Goal: Task Accomplishment & Management: Complete application form

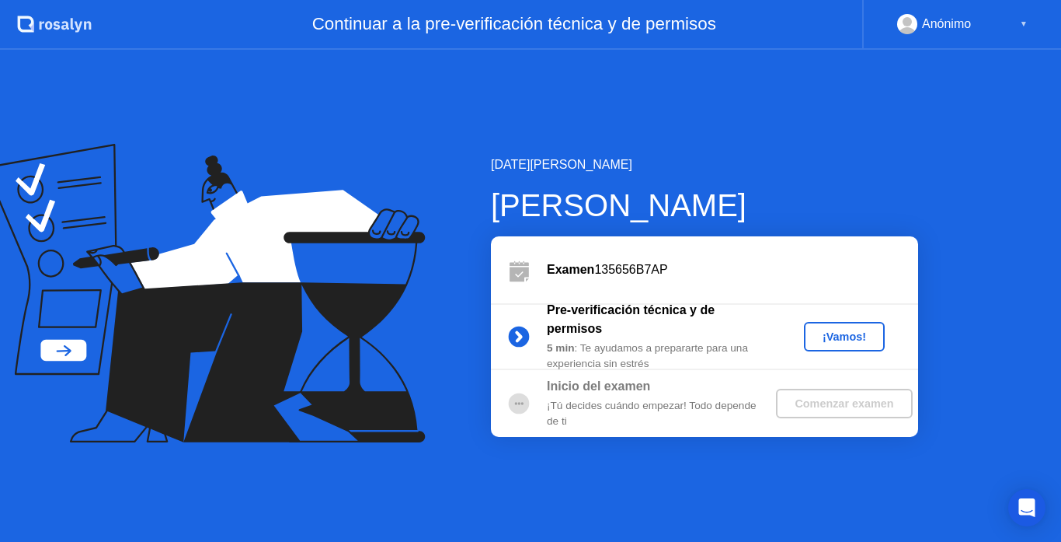
click at [842, 338] on div "¡Vamos!" at bounding box center [844, 336] width 68 height 12
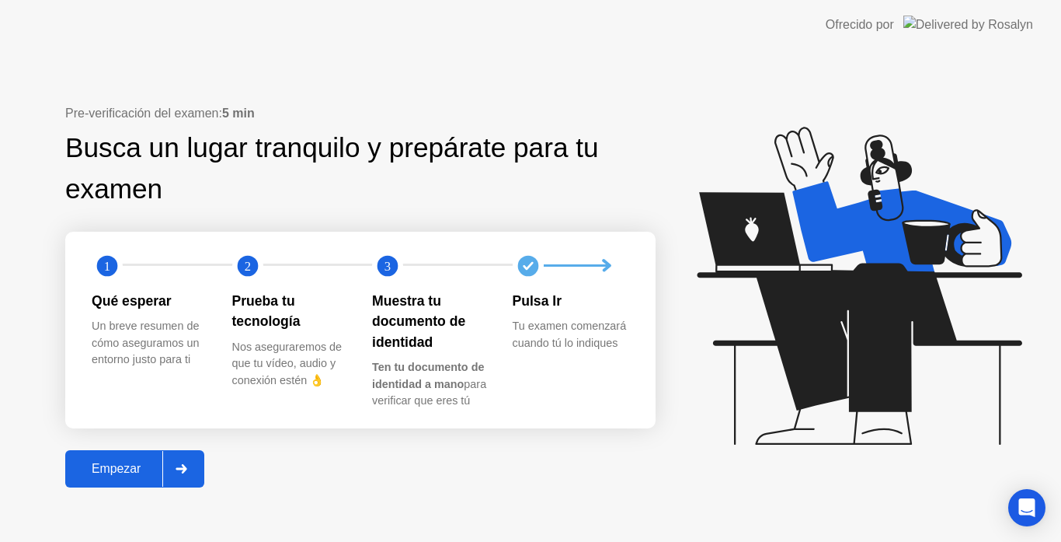
click at [170, 470] on div at bounding box center [180, 469] width 37 height 36
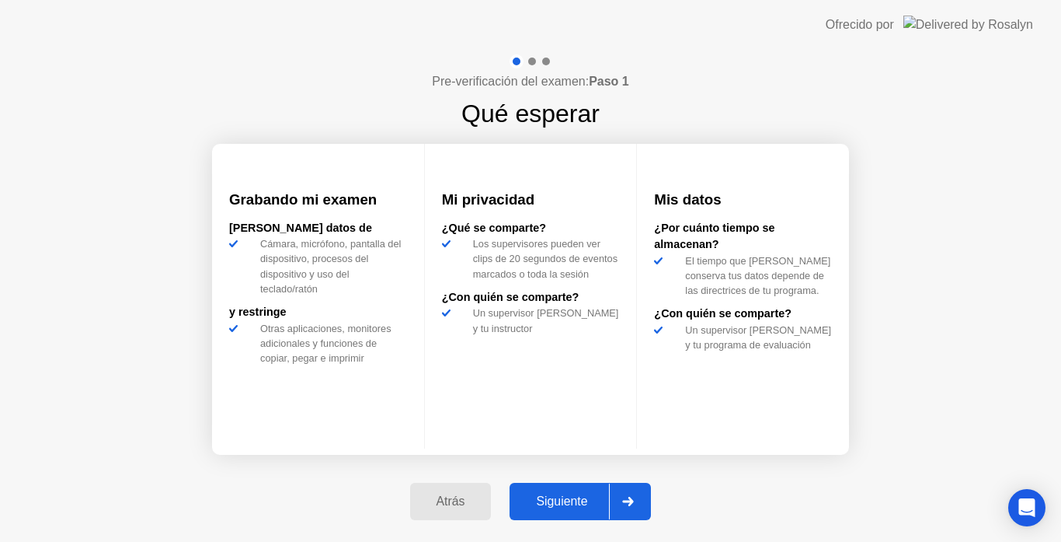
click at [613, 497] on div at bounding box center [627, 501] width 37 height 36
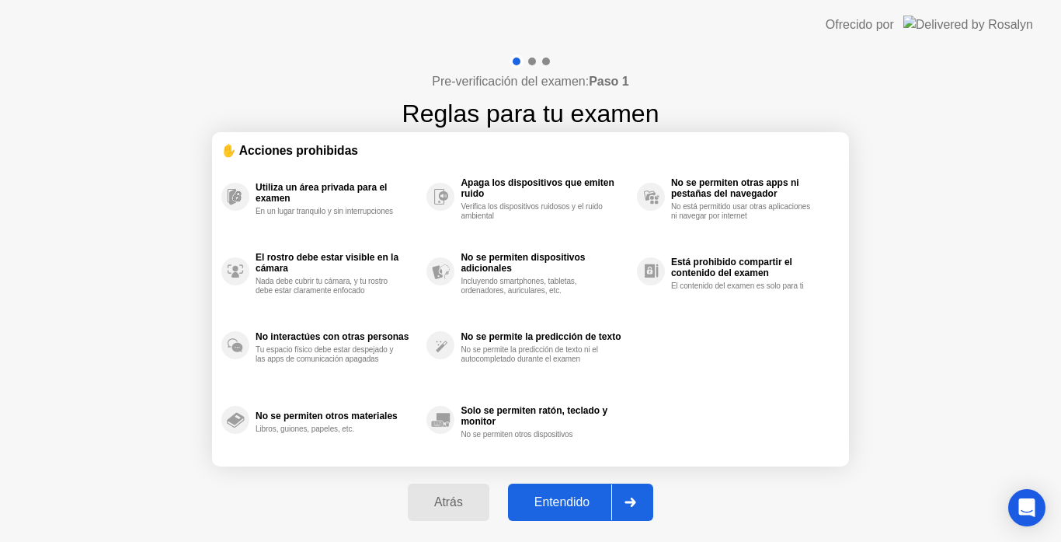
click at [612, 497] on div "Entendido" at bounding box center [562, 502] width 99 height 14
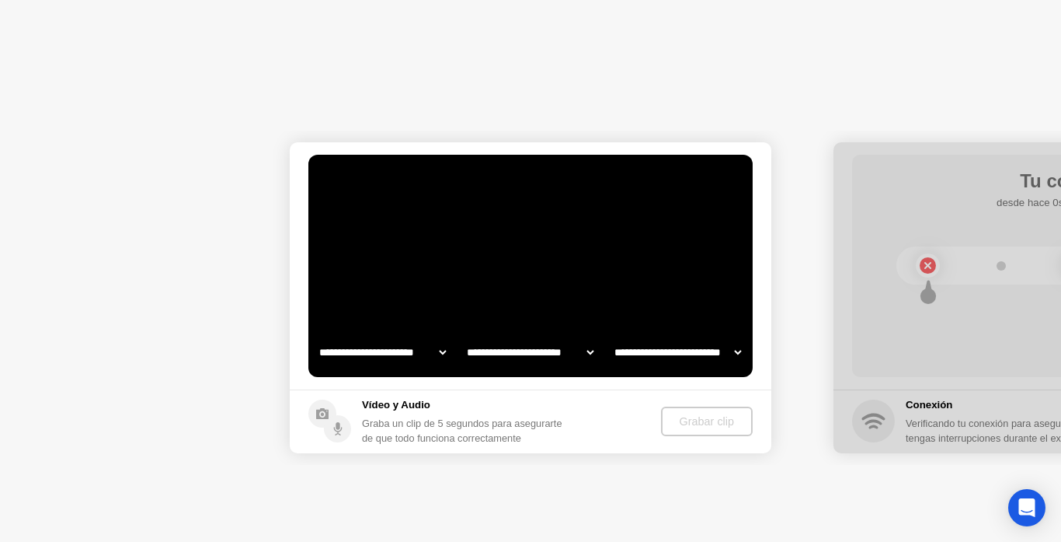
select select "**********"
select select "*******"
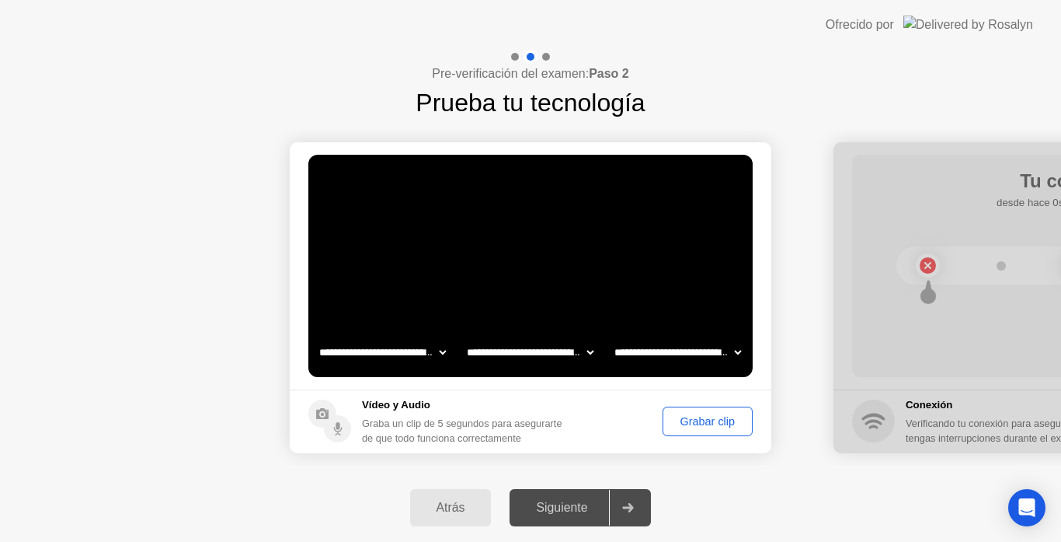
click at [634, 504] on icon at bounding box center [628, 507] width 12 height 9
click at [692, 423] on div "Grabar clip" at bounding box center [707, 421] width 79 height 12
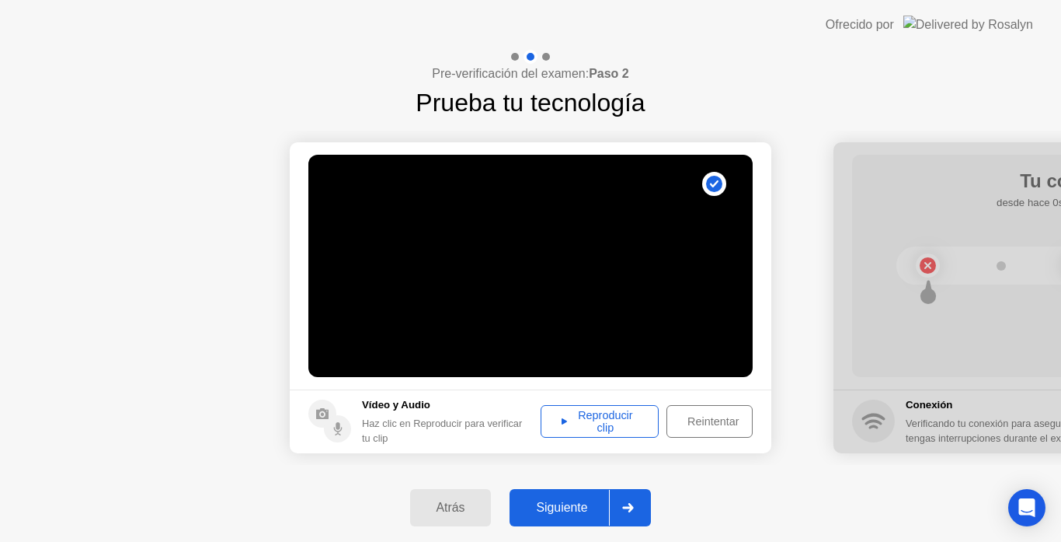
click at [587, 425] on div "Reproducir clip" at bounding box center [599, 421] width 107 height 25
click at [644, 516] on div at bounding box center [627, 508] width 37 height 36
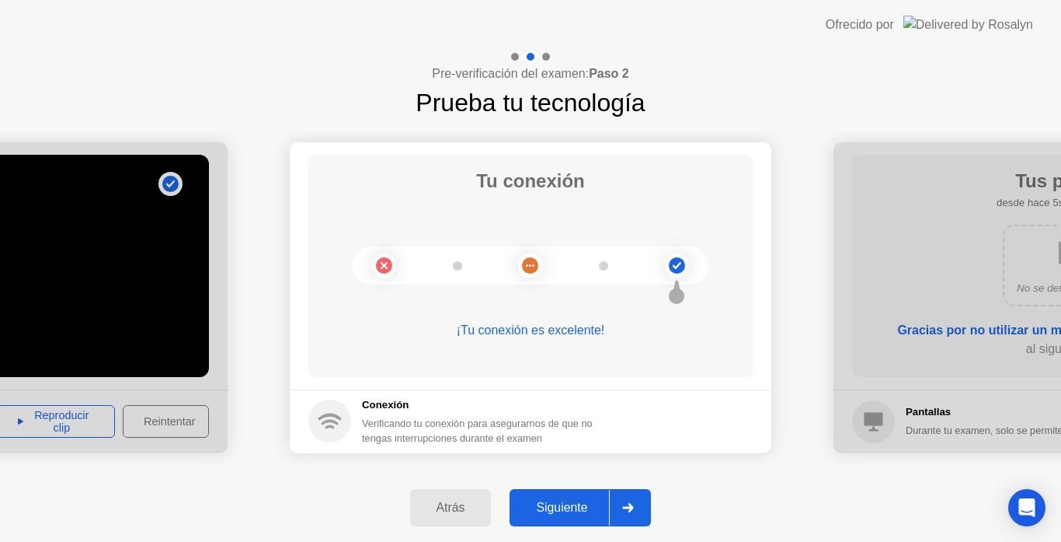
click at [634, 505] on icon at bounding box center [628, 507] width 11 height 9
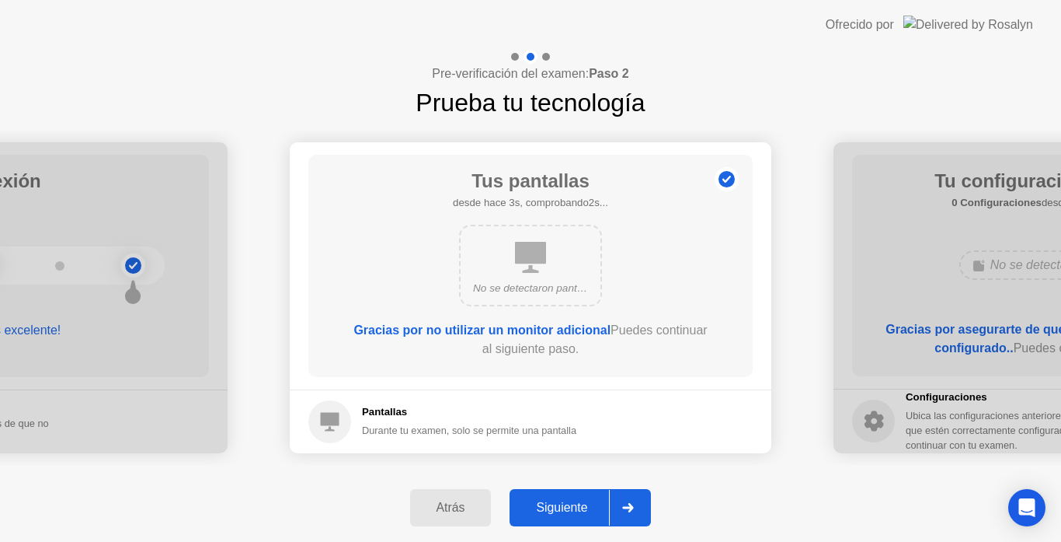
click at [634, 505] on icon at bounding box center [628, 507] width 11 height 9
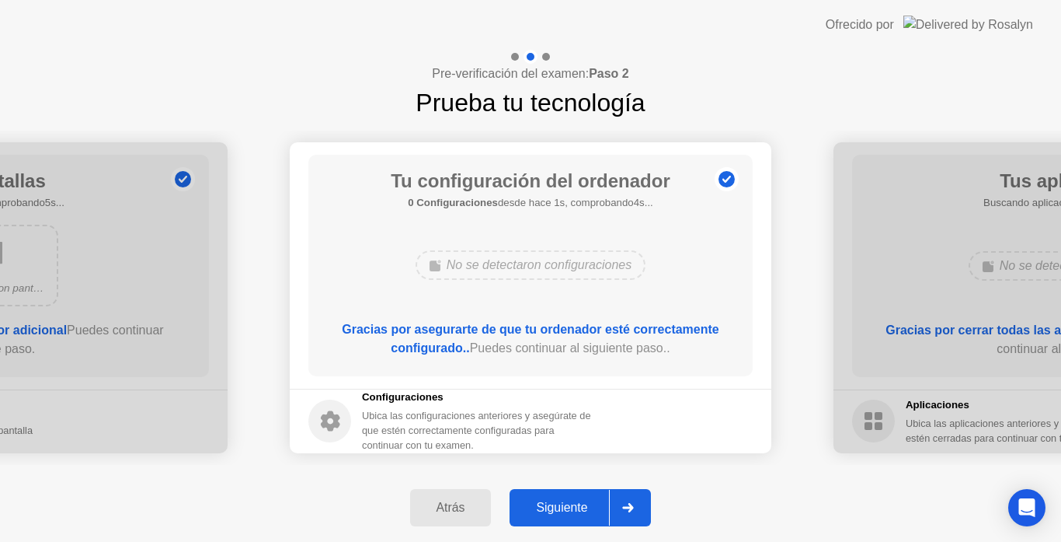
click at [634, 505] on icon at bounding box center [628, 507] width 11 height 9
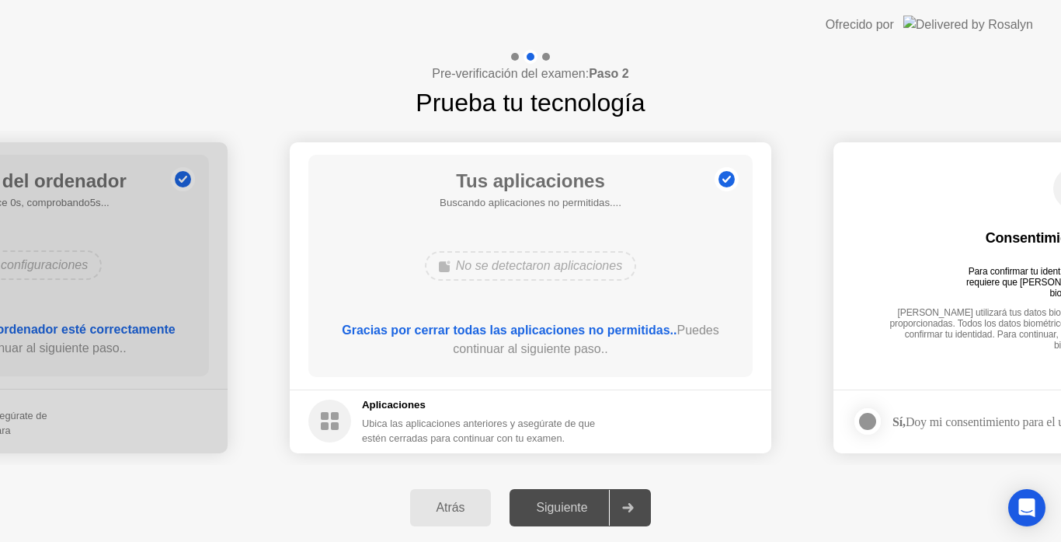
click at [634, 505] on icon at bounding box center [628, 507] width 11 height 9
click at [626, 510] on icon at bounding box center [628, 507] width 12 height 9
click at [463, 433] on div "Ubica las aplicaciones anteriores y asegúrate de que estén cerradas para contin…" at bounding box center [479, 431] width 235 height 30
click at [545, 333] on b "Gracias por cerrar todas las aplicaciones no permitidas.." at bounding box center [509, 329] width 335 height 13
click at [629, 510] on icon at bounding box center [628, 507] width 12 height 9
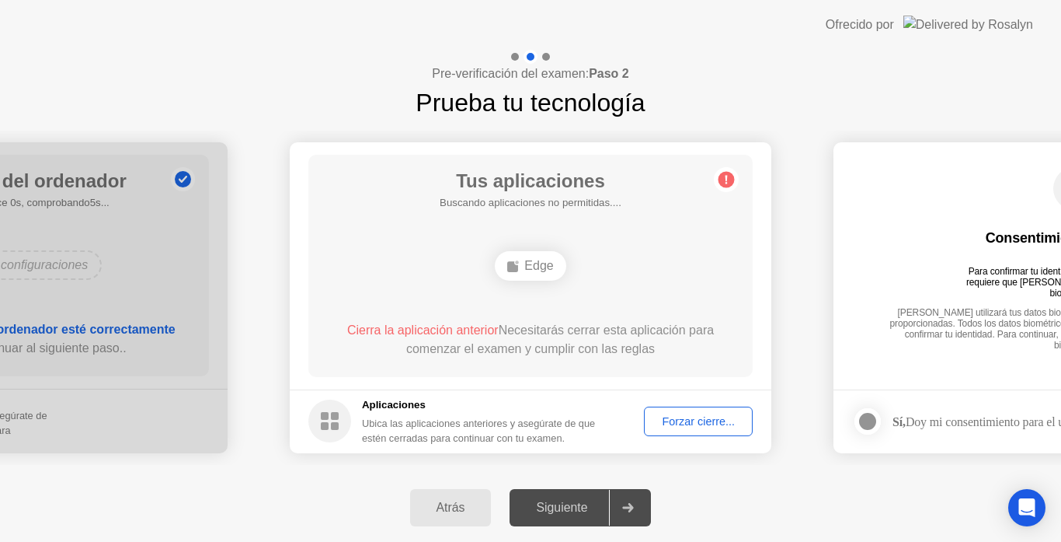
click at [706, 427] on div "Forzar cierre..." at bounding box center [699, 421] width 98 height 12
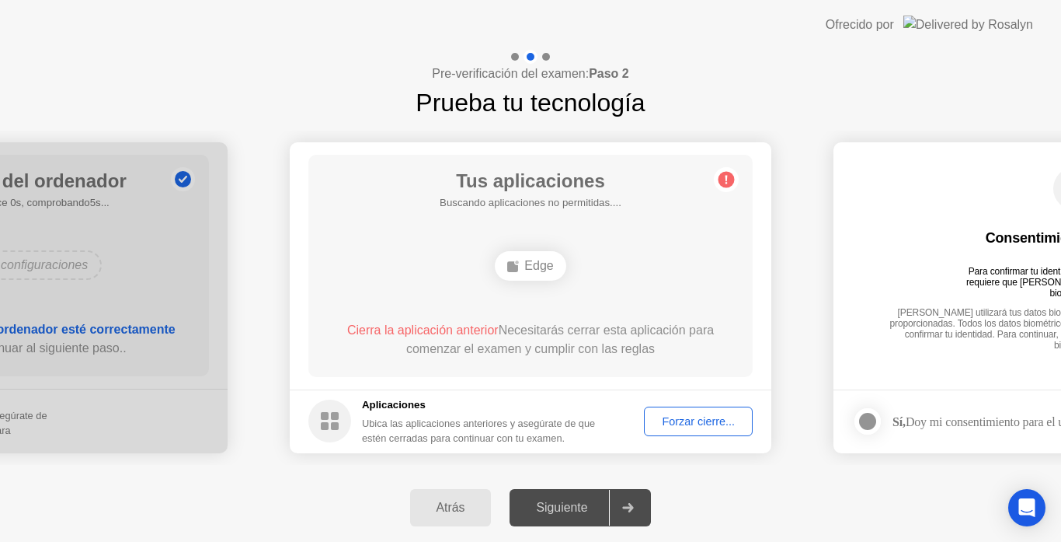
click at [437, 321] on div "Cierra la aplicación anterior Necesitarás cerrar esta aplicación para comenzar …" at bounding box center [531, 339] width 400 height 37
click at [538, 264] on div "Edge" at bounding box center [530, 266] width 71 height 30
click at [678, 425] on div "Forzar cierre..." at bounding box center [699, 421] width 98 height 12
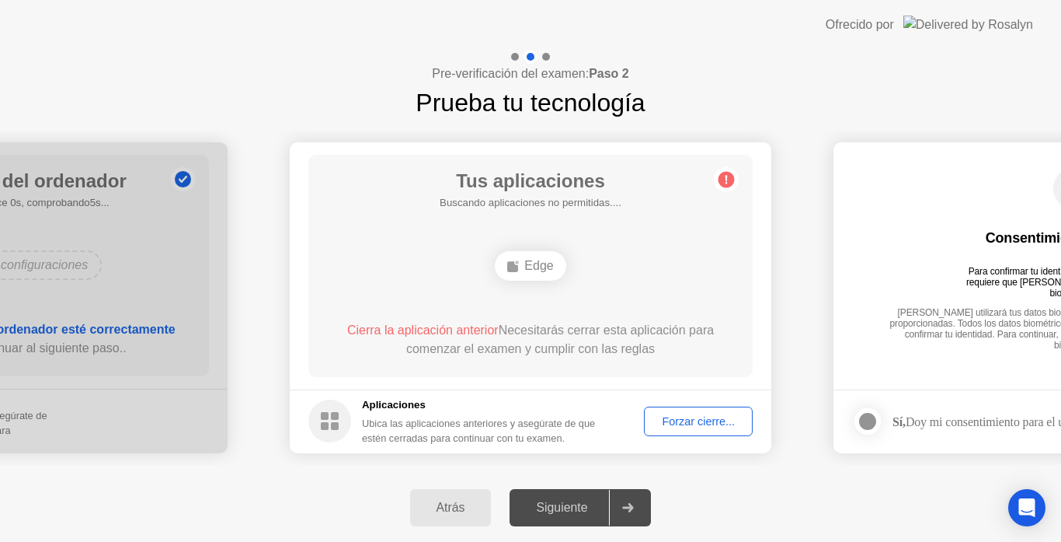
click at [253, 509] on div "Atrás Siguiente" at bounding box center [530, 507] width 1061 height 68
click at [688, 426] on div "Forzar cierre..." at bounding box center [699, 421] width 98 height 12
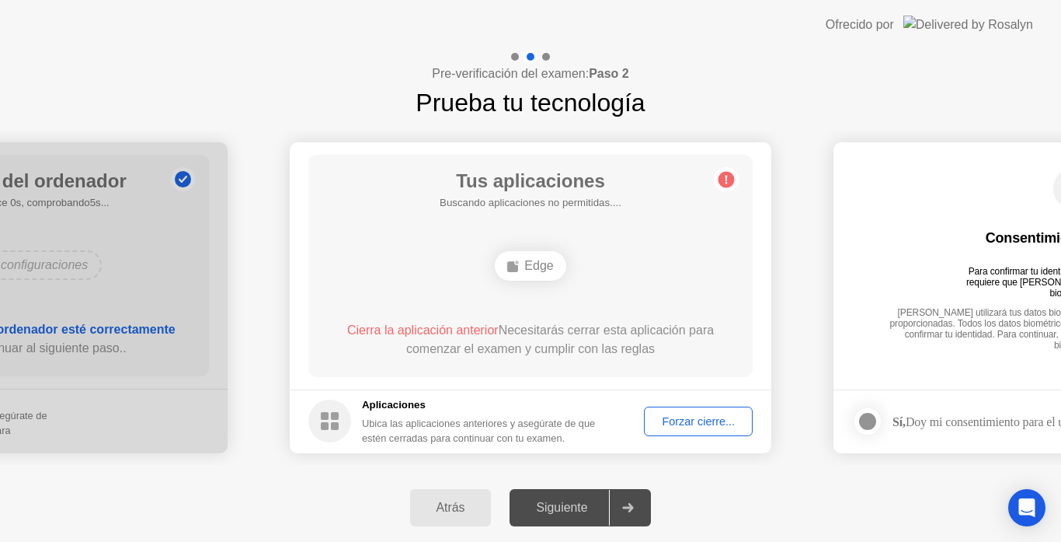
click at [607, 510] on div "Siguiente" at bounding box center [561, 507] width 95 height 14
click at [609, 500] on div "Siguiente" at bounding box center [561, 507] width 95 height 14
drag, startPoint x: 527, startPoint y: 260, endPoint x: 636, endPoint y: 245, distance: 110.6
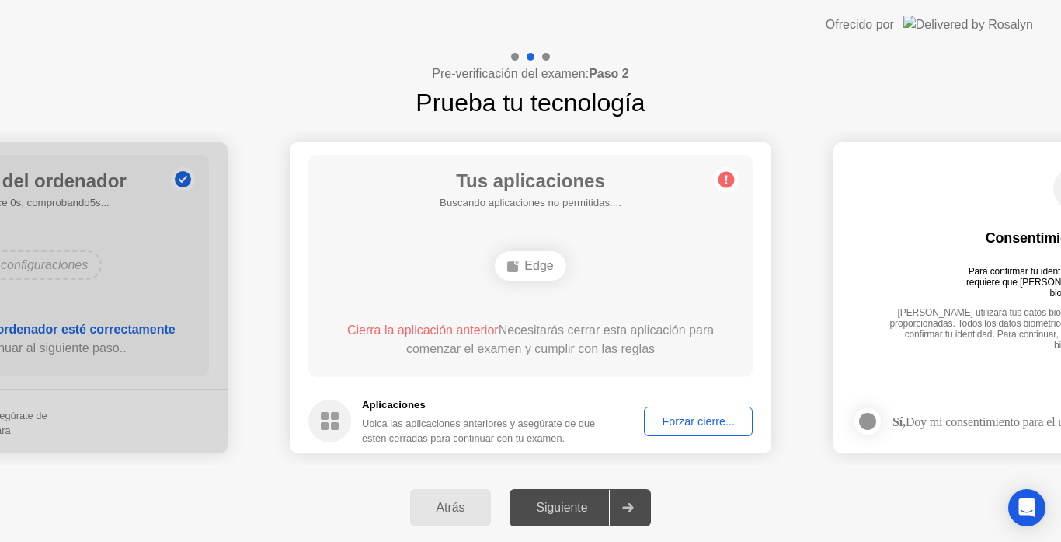
click at [636, 245] on div "Edge" at bounding box center [531, 266] width 356 height 42
click at [695, 419] on div "Forzar cierre..." at bounding box center [699, 421] width 98 height 12
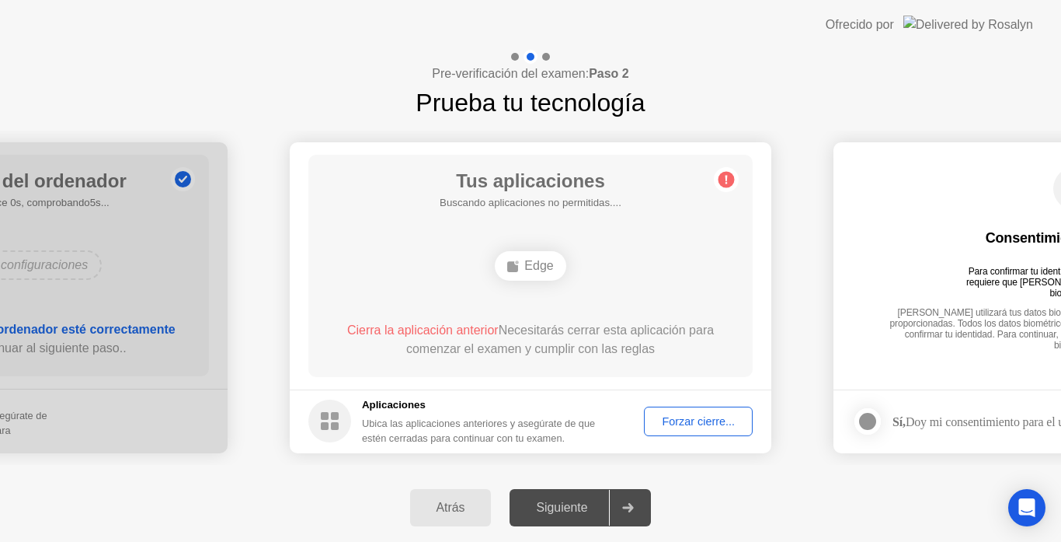
click at [709, 424] on div "Forzar cierre..." at bounding box center [699, 421] width 98 height 12
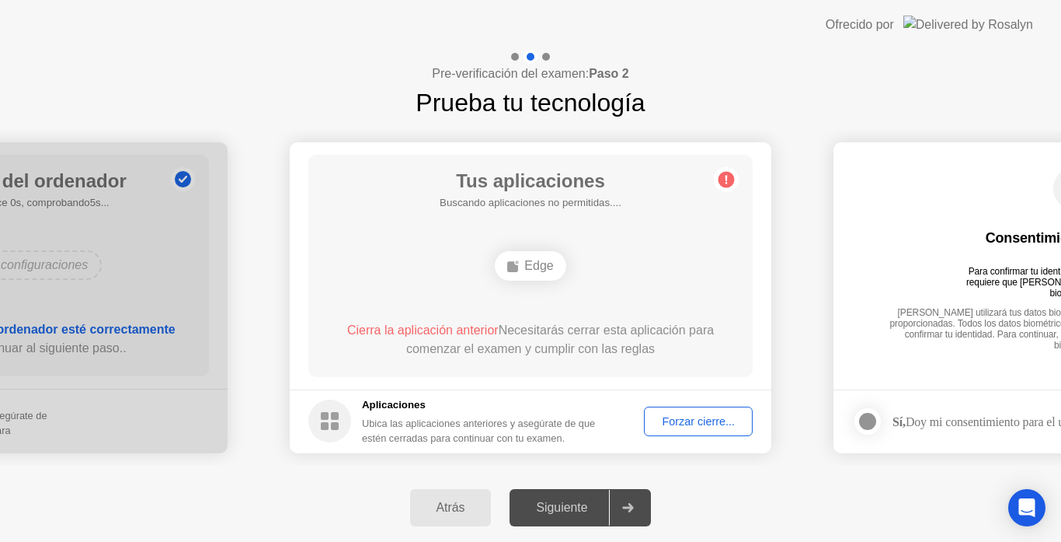
click at [720, 178] on circle at bounding box center [727, 179] width 16 height 16
click at [689, 410] on button "Forzar cierre..." at bounding box center [698, 421] width 109 height 30
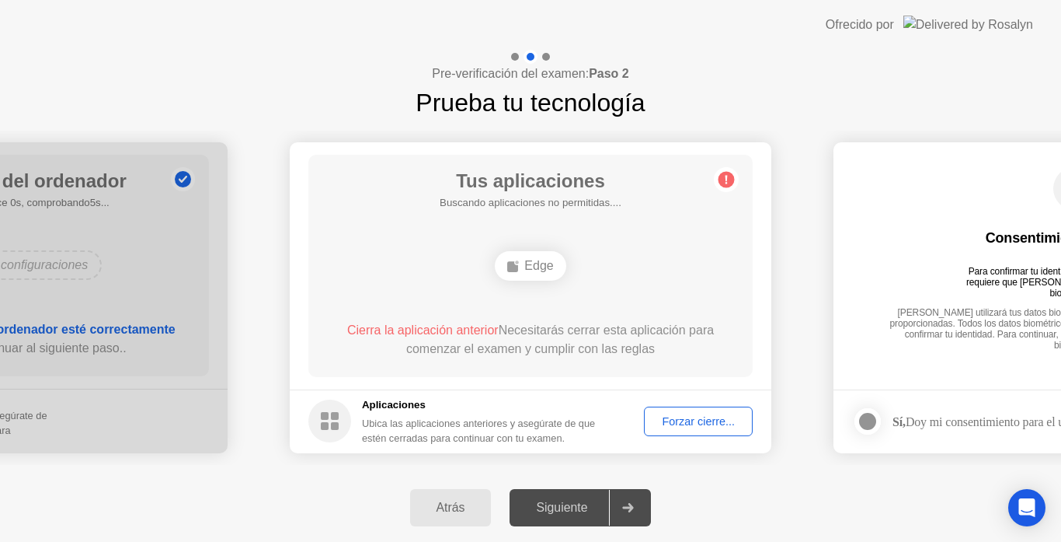
click at [685, 419] on div "Forzar cierre..." at bounding box center [699, 421] width 98 height 12
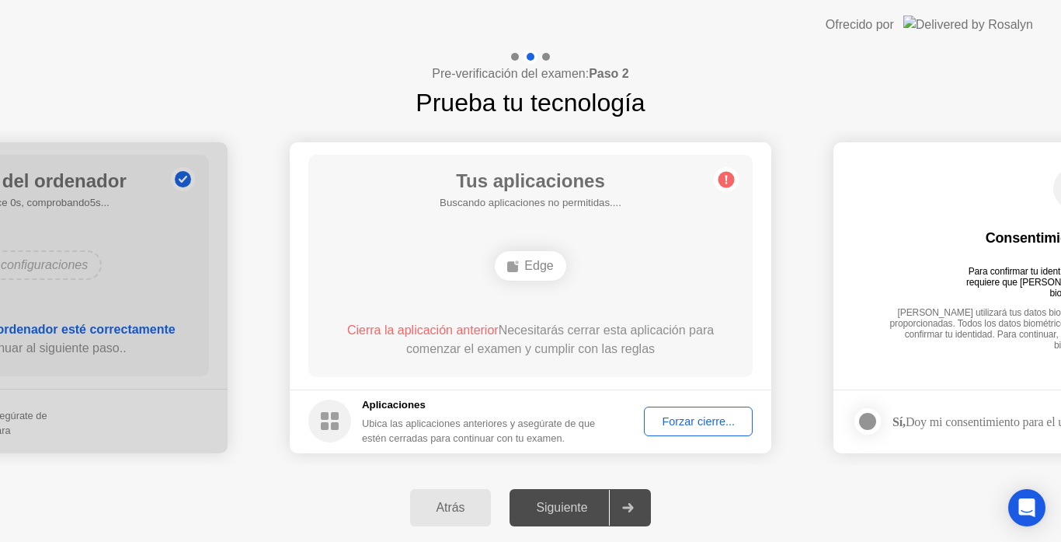
click at [720, 179] on circle at bounding box center [727, 179] width 16 height 16
click at [679, 415] on div "Forzar cierre..." at bounding box center [699, 421] width 98 height 12
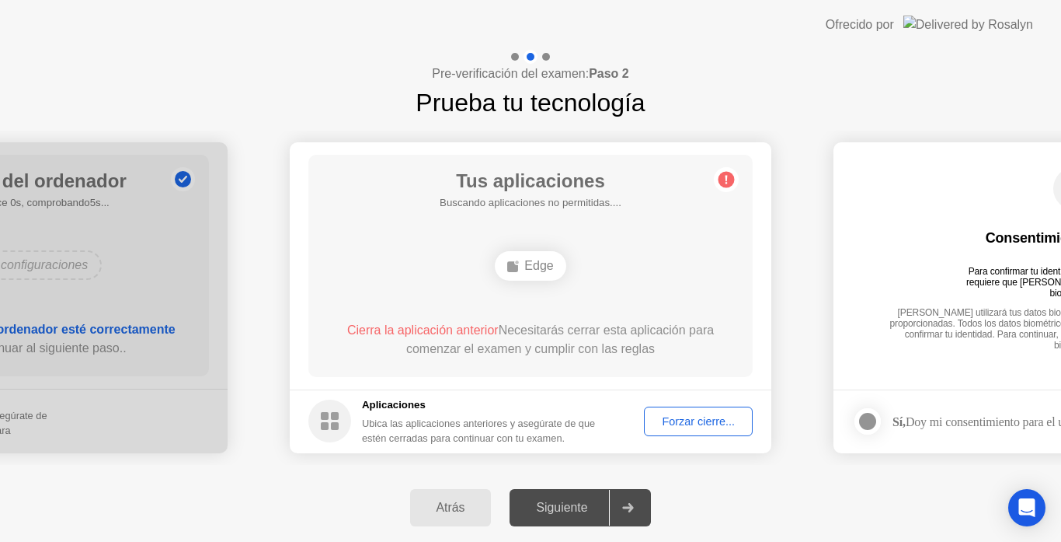
click at [441, 505] on div "Atrás" at bounding box center [451, 507] width 72 height 14
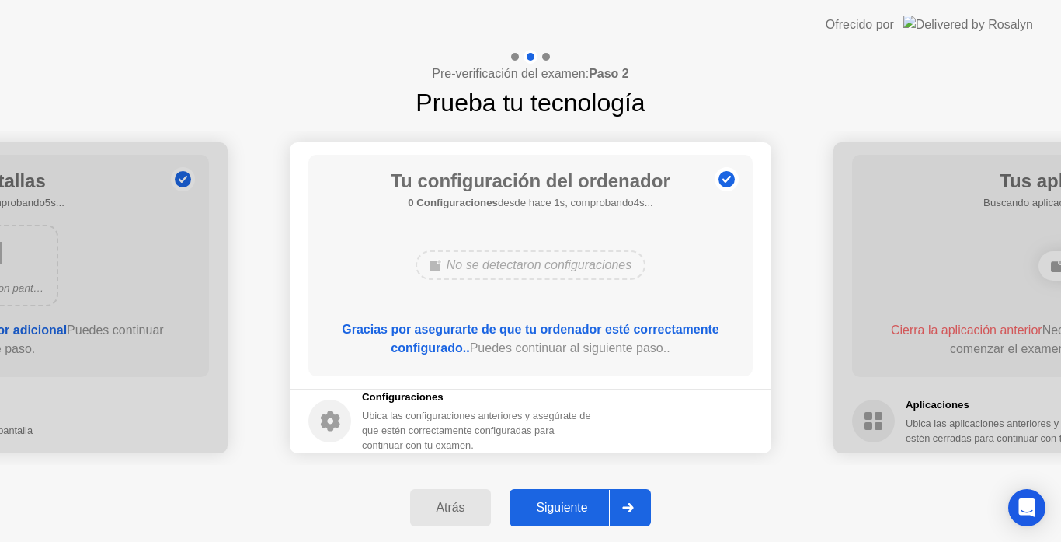
click at [639, 501] on div at bounding box center [627, 508] width 37 height 36
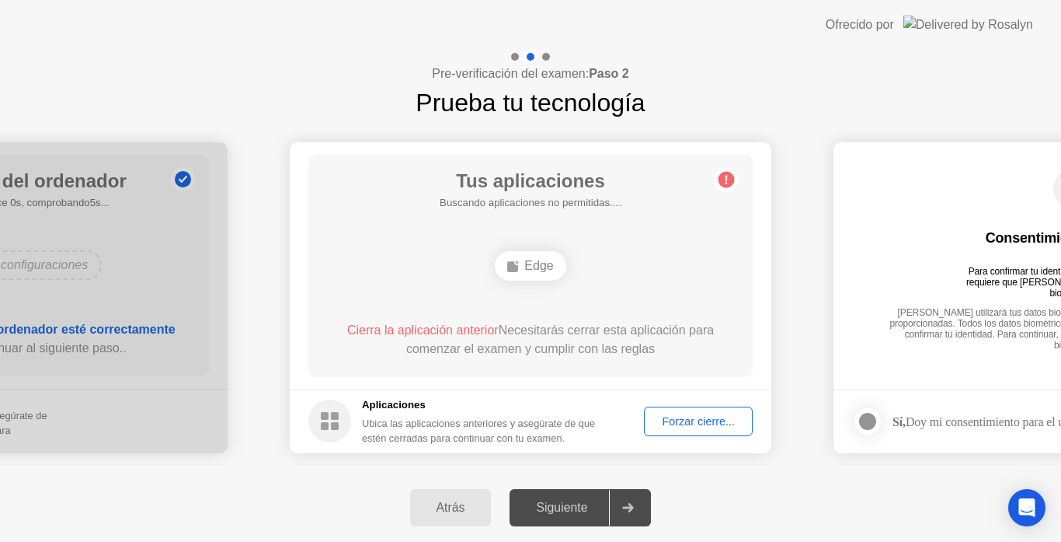
click at [657, 416] on div "Forzar cierre..." at bounding box center [699, 421] width 98 height 12
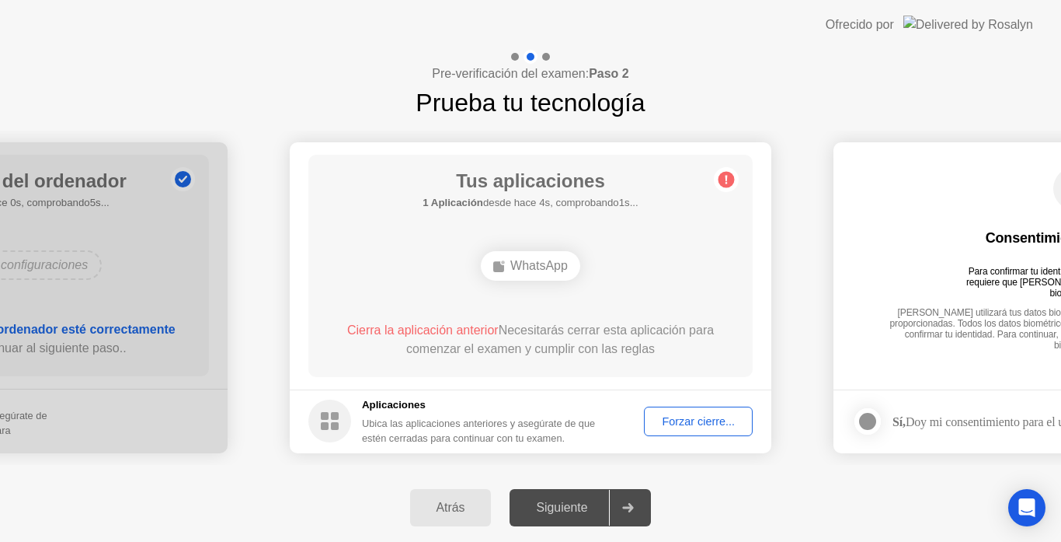
click at [713, 422] on div "Forzar cierre..." at bounding box center [699, 421] width 98 height 12
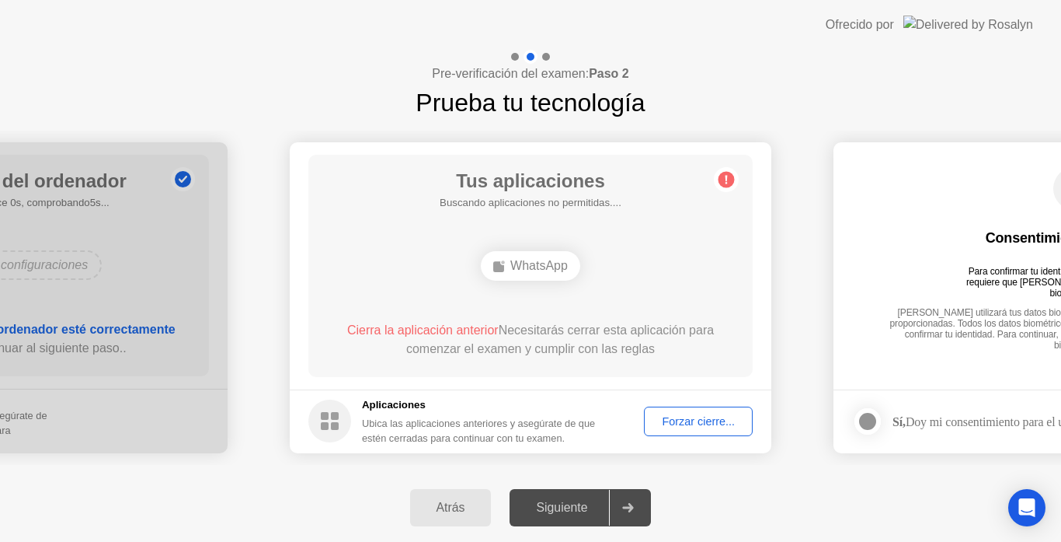
click at [693, 415] on div "Forzar cierre..." at bounding box center [699, 421] width 98 height 12
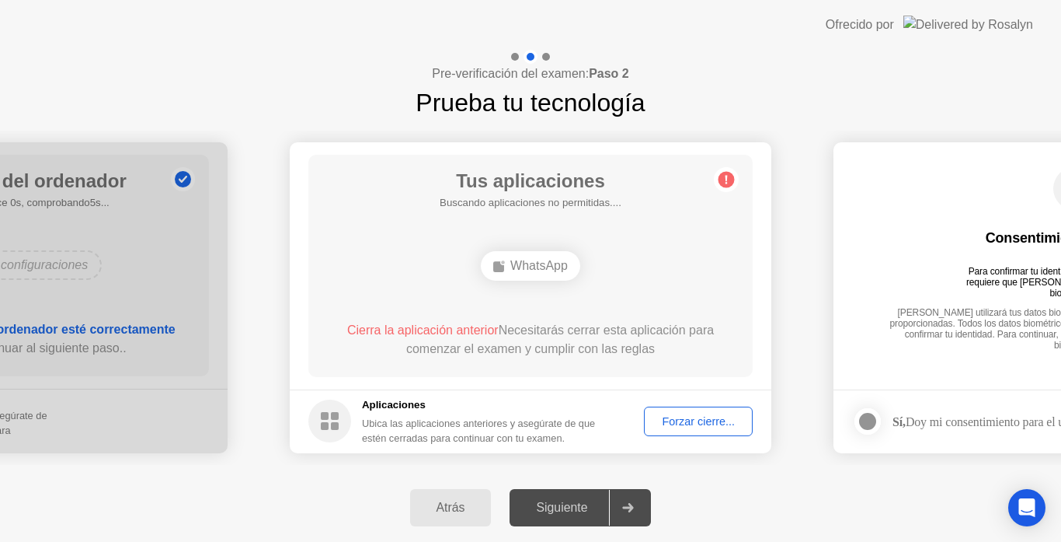
click at [459, 506] on div "Atrás" at bounding box center [451, 507] width 72 height 14
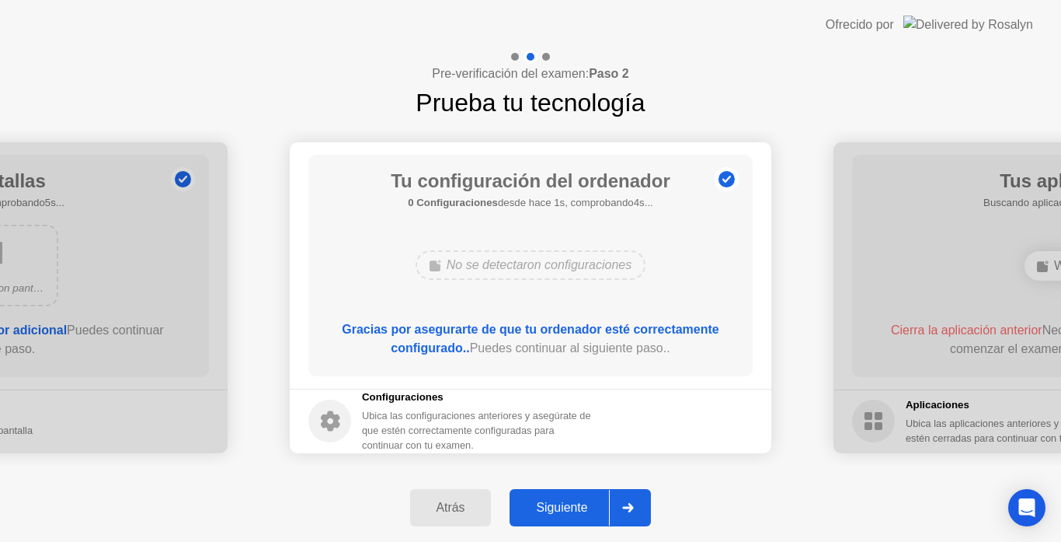
click at [632, 503] on div at bounding box center [627, 508] width 37 height 36
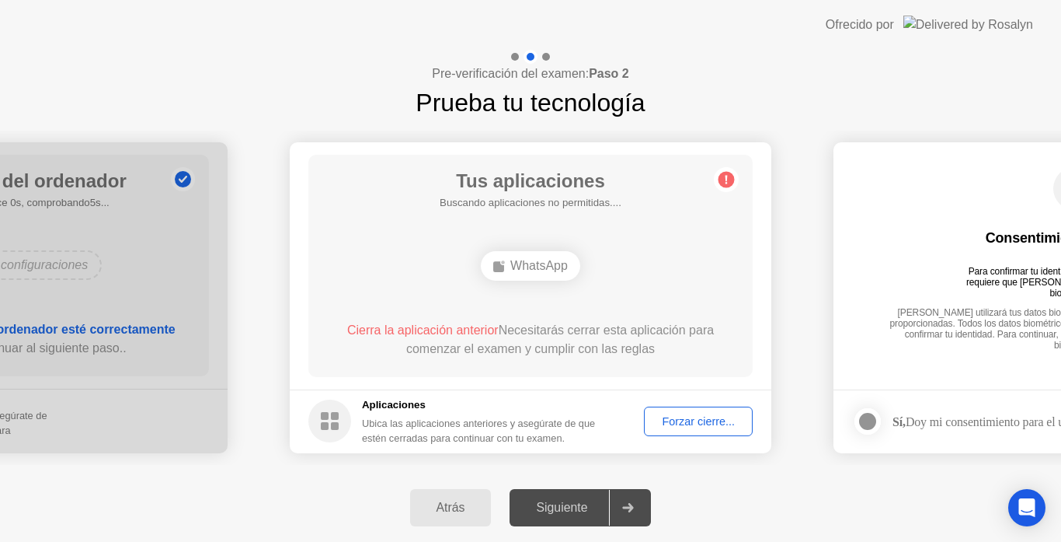
click at [719, 415] on div "Forzar cierre..." at bounding box center [699, 421] width 98 height 12
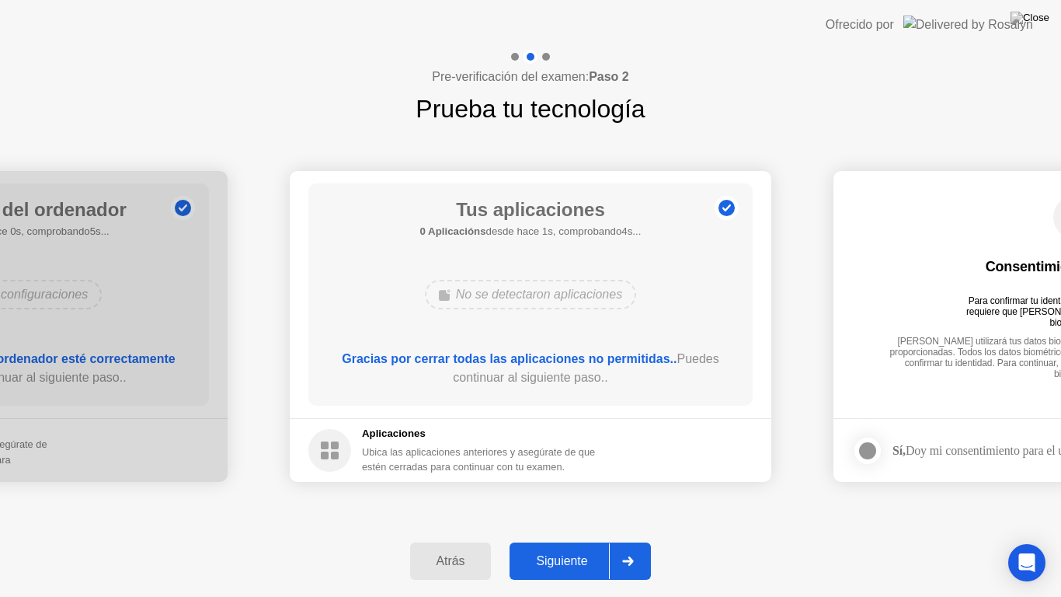
click at [312, 541] on div "Atrás Siguiente" at bounding box center [530, 560] width 1061 height 71
click at [573, 541] on div "Siguiente" at bounding box center [561, 561] width 95 height 14
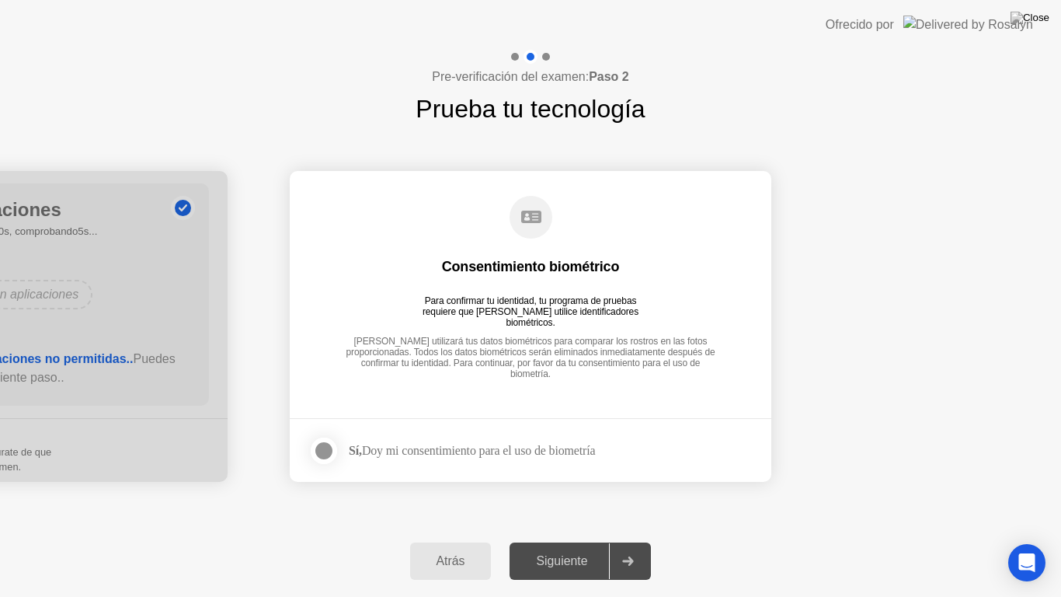
click at [323, 446] on div at bounding box center [324, 450] width 19 height 19
click at [621, 541] on div at bounding box center [627, 561] width 37 height 36
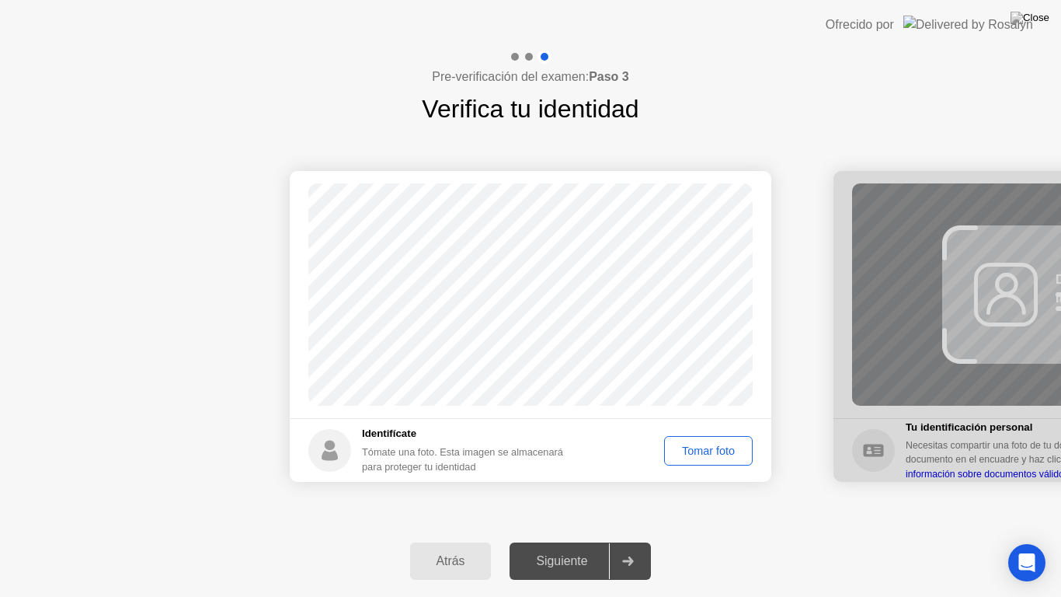
click at [726, 455] on div "Tomar foto" at bounding box center [709, 450] width 78 height 12
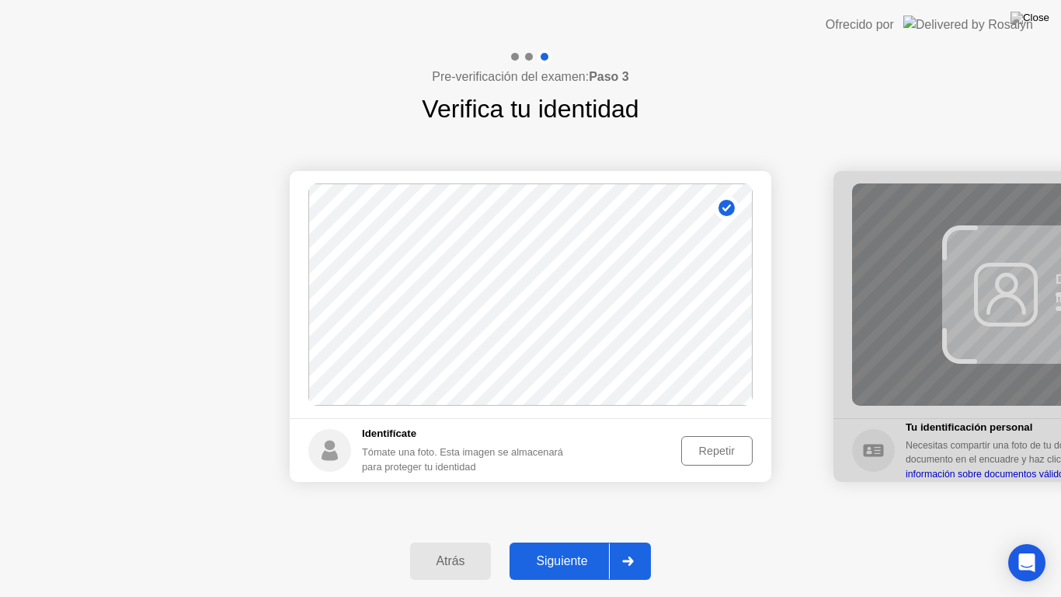
click at [726, 455] on div "Repetir" at bounding box center [717, 450] width 61 height 12
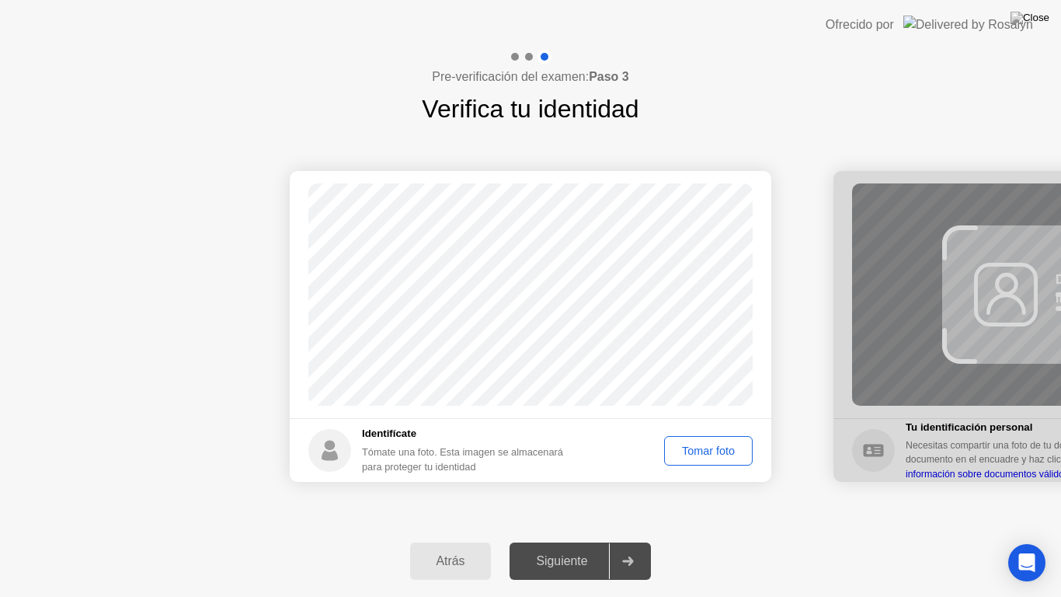
click at [716, 455] on div "Tomar foto" at bounding box center [709, 450] width 78 height 12
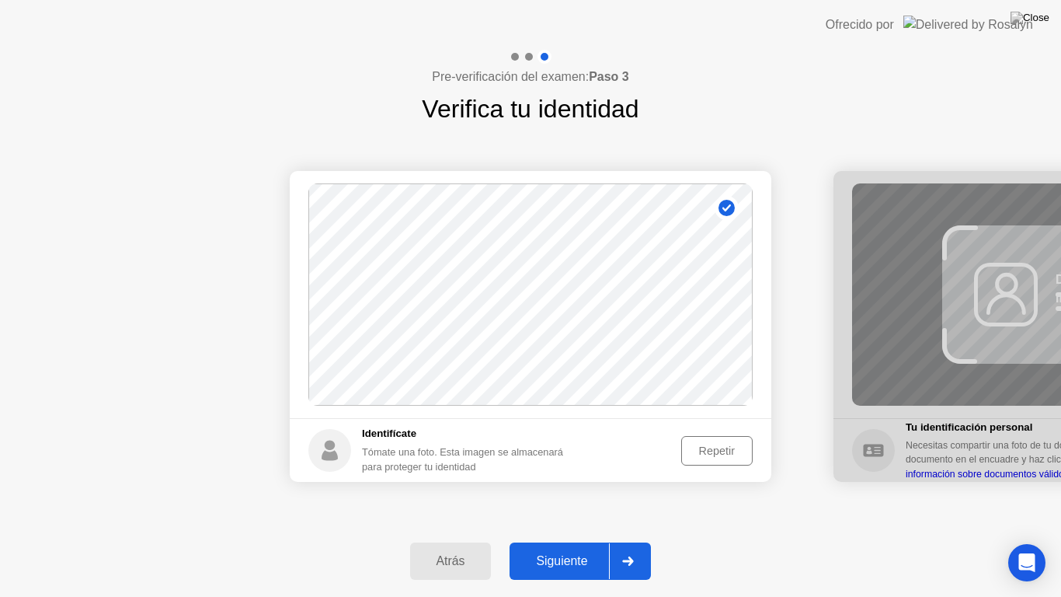
click at [633, 541] on icon at bounding box center [628, 560] width 11 height 9
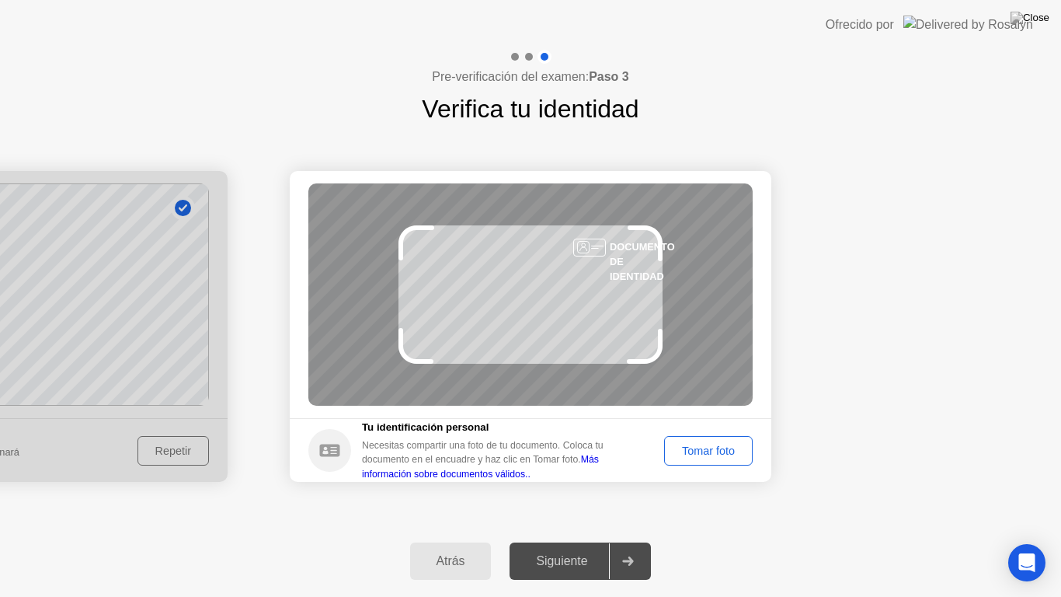
click at [714, 451] on div "Tomar foto" at bounding box center [709, 450] width 78 height 12
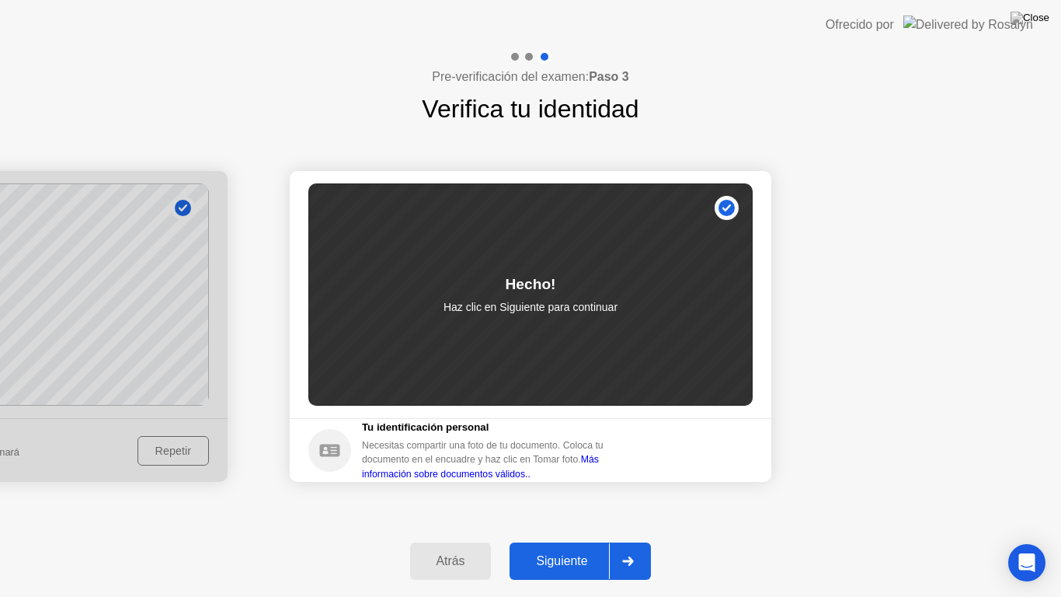
click at [580, 541] on div "Siguiente" at bounding box center [561, 561] width 95 height 14
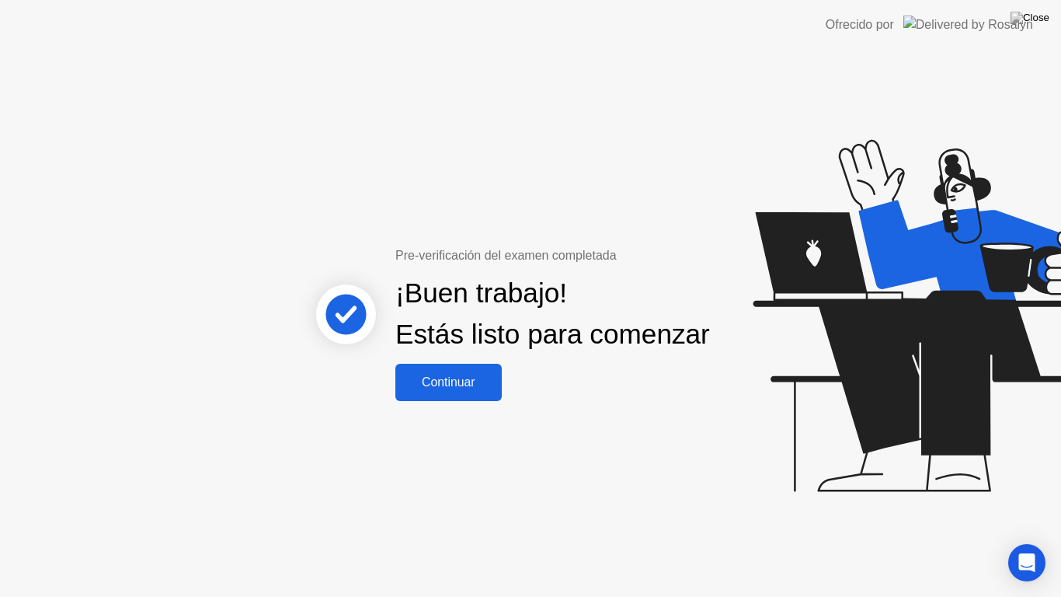
click at [462, 388] on div "Continuar" at bounding box center [448, 382] width 97 height 14
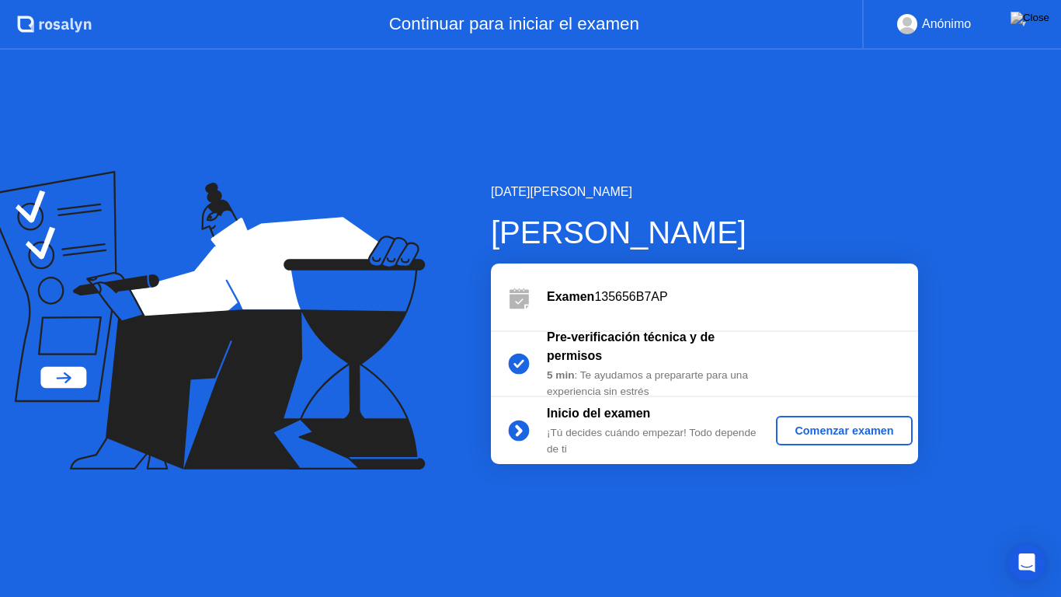
click at [824, 427] on div "Comenzar examen" at bounding box center [844, 430] width 124 height 12
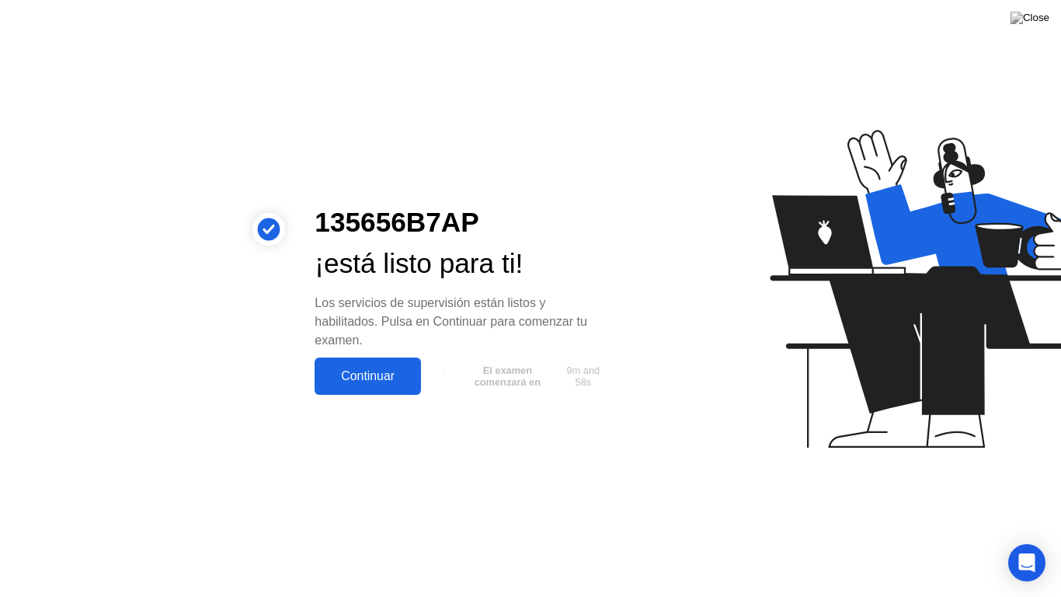
click at [407, 371] on div "Continuar" at bounding box center [367, 376] width 97 height 14
